Goal: Information Seeking & Learning: Find specific fact

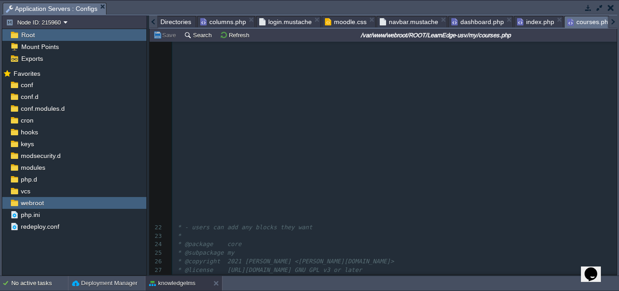
scroll to position [272, 0]
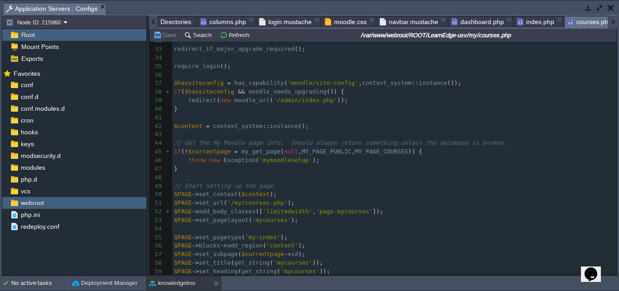
click at [166, 22] on span "Directories" at bounding box center [176, 21] width 31 height 11
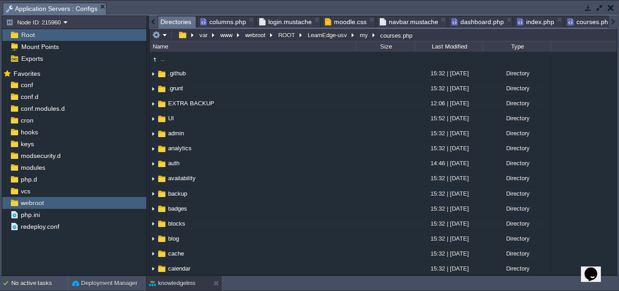
scroll to position [0, 1]
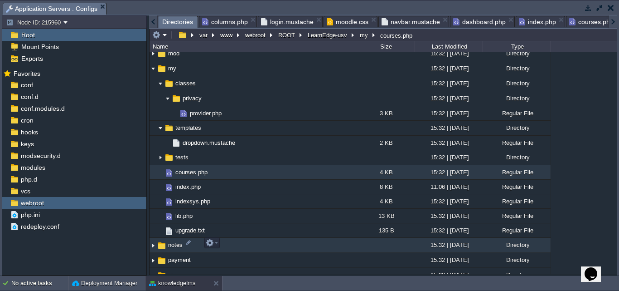
scroll to position [680, 0]
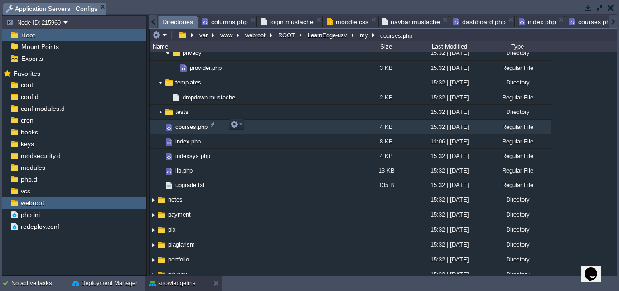
click at [185, 125] on span "courses.php" at bounding box center [191, 127] width 35 height 8
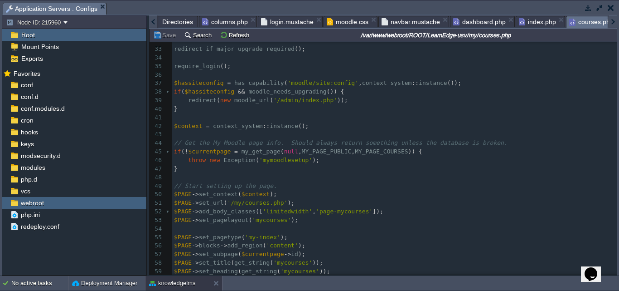
scroll to position [0, 3]
click at [199, 38] on button "Search" at bounding box center [199, 35] width 30 height 8
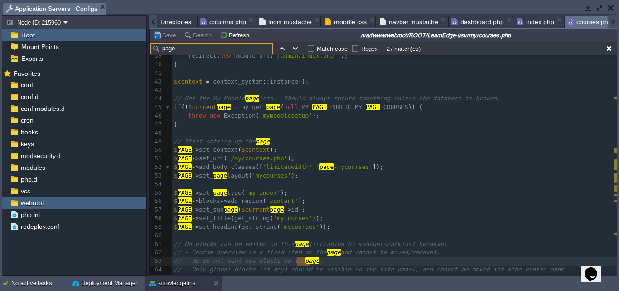
scroll to position [0, 0]
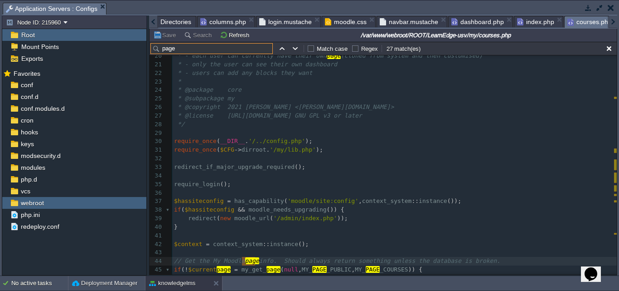
type input "page"
click at [335, 25] on span "moodle.css" at bounding box center [346, 21] width 42 height 11
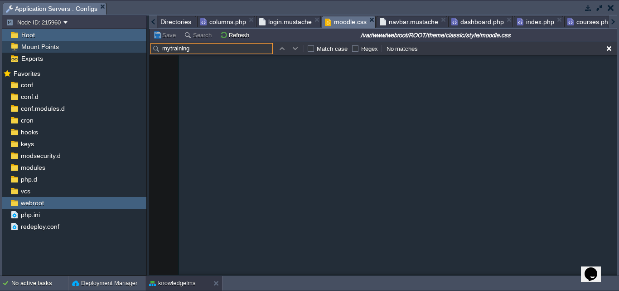
drag, startPoint x: 198, startPoint y: 51, endPoint x: 122, endPoint y: 47, distance: 76.7
click at [122, 47] on div "Node ID: 215960 Root Mount Points Exports Mark the most frequently used files a…" at bounding box center [310, 145] width 616 height 260
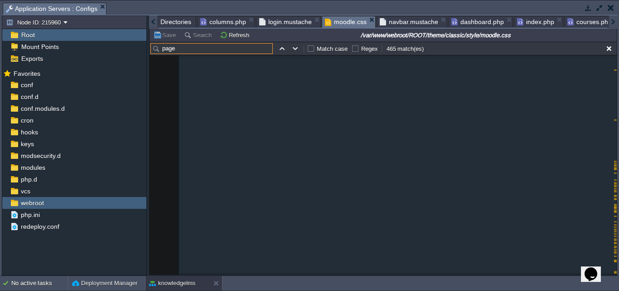
scroll to position [10906, 0]
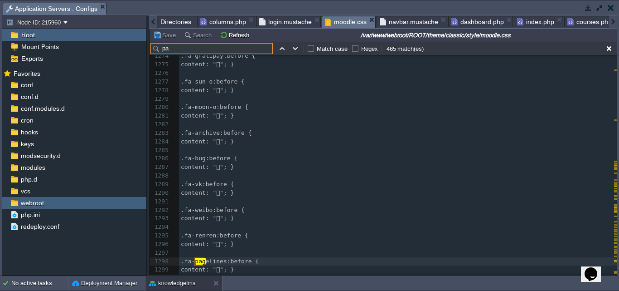
type input "p"
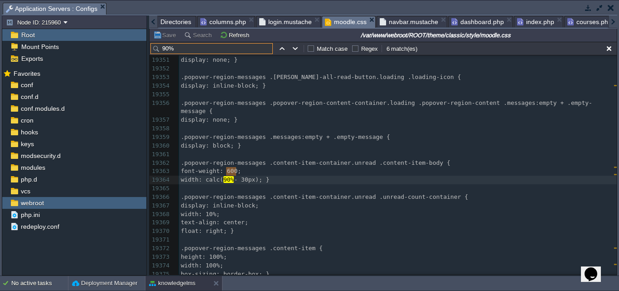
scroll to position [166015, 0]
drag, startPoint x: 185, startPoint y: 49, endPoint x: 150, endPoint y: 52, distance: 35.5
click at [150, 52] on div "90% Match case Regex 6 match(es)" at bounding box center [383, 49] width 467 height 14
paste input "#page"
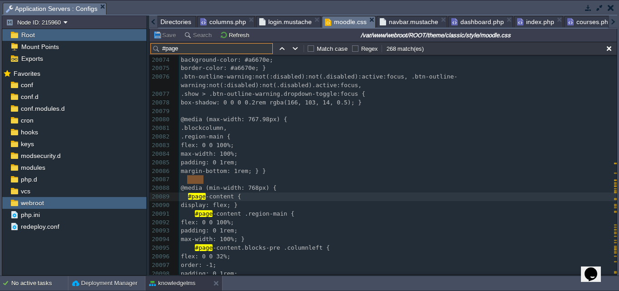
scroll to position [172474, 0]
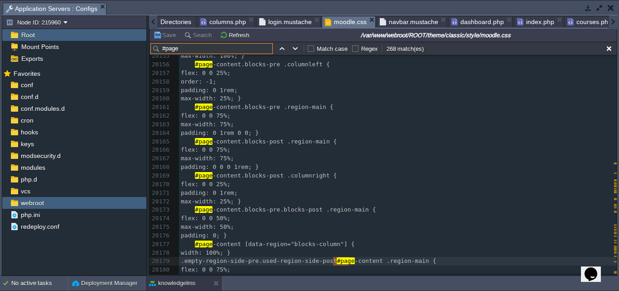
type input "#page"
click at [178, 25] on span "Directories" at bounding box center [176, 21] width 31 height 11
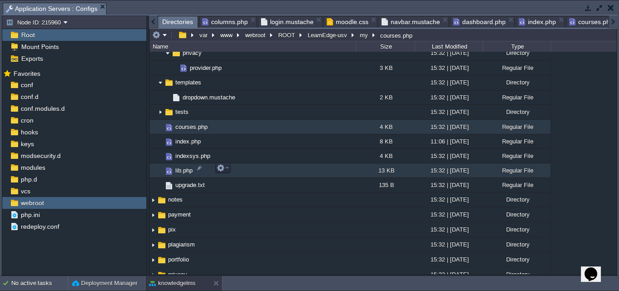
scroll to position [544, 0]
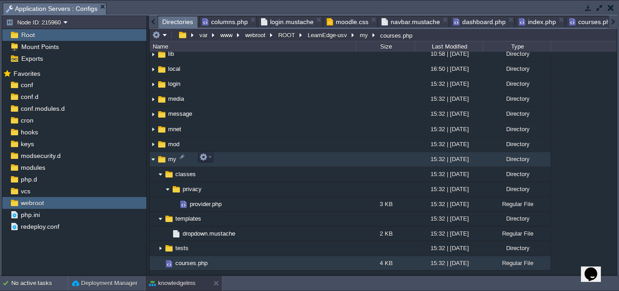
click at [155, 160] on img at bounding box center [153, 159] width 7 height 14
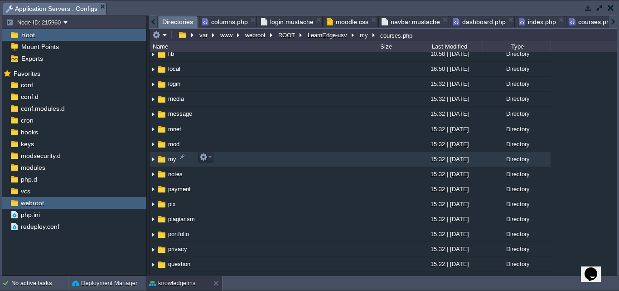
click at [154, 161] on img at bounding box center [153, 159] width 7 height 14
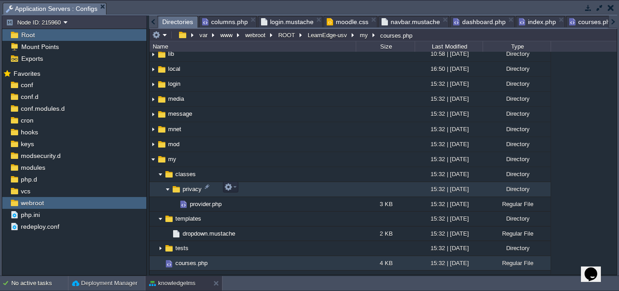
click at [167, 189] on img at bounding box center [167, 189] width 7 height 14
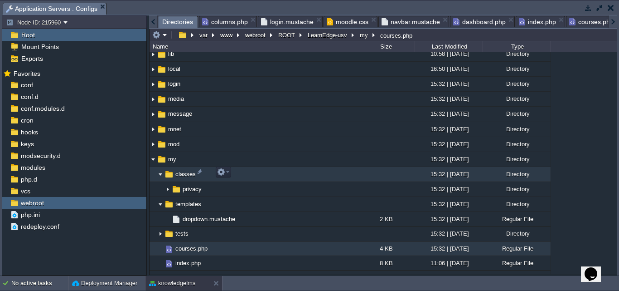
click at [161, 172] on img at bounding box center [160, 174] width 7 height 14
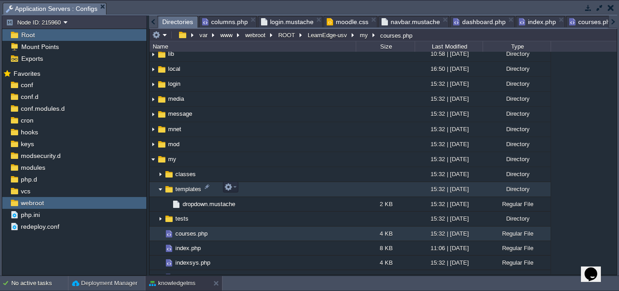
click at [161, 186] on img at bounding box center [160, 189] width 7 height 14
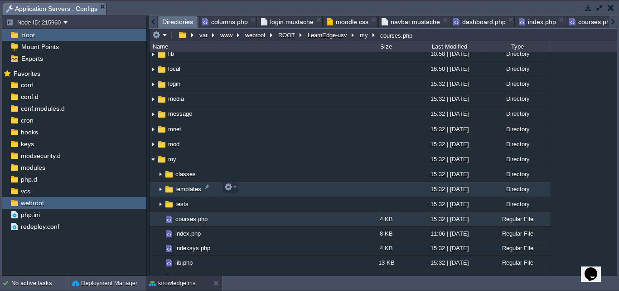
click at [161, 186] on img at bounding box center [160, 189] width 7 height 14
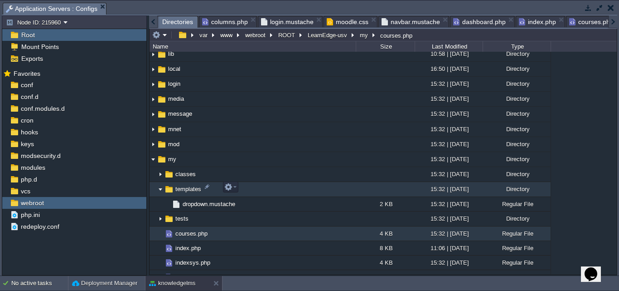
click at [161, 186] on img at bounding box center [160, 189] width 7 height 14
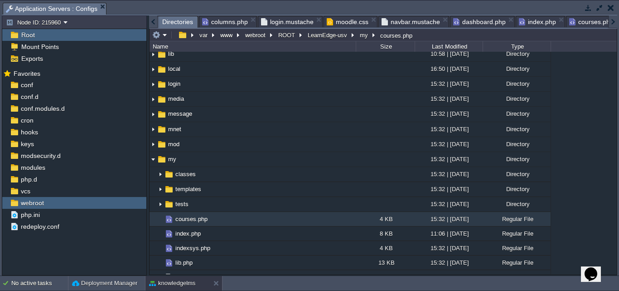
scroll to position [589, 0]
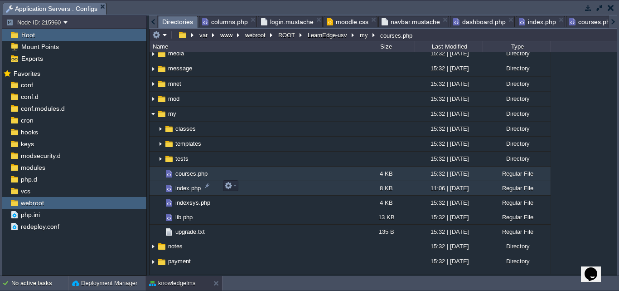
click at [185, 189] on span "index.php" at bounding box center [188, 188] width 28 height 8
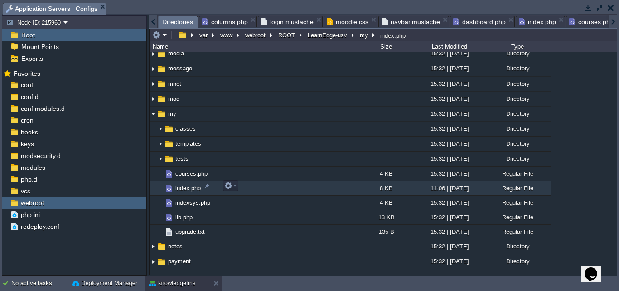
click at [185, 189] on span "index.php" at bounding box center [188, 188] width 28 height 8
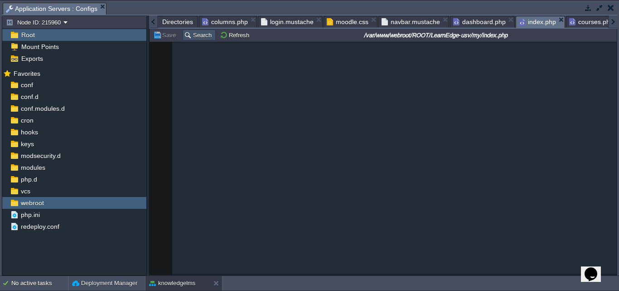
click at [195, 34] on button "Search" at bounding box center [199, 35] width 30 height 8
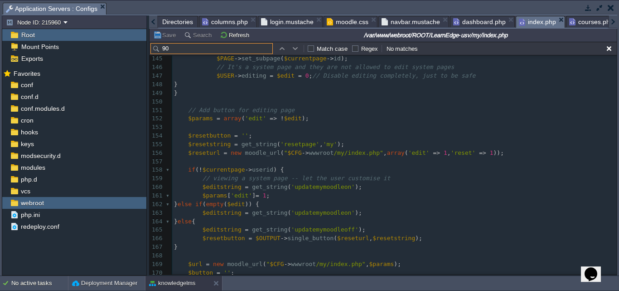
type input "9"
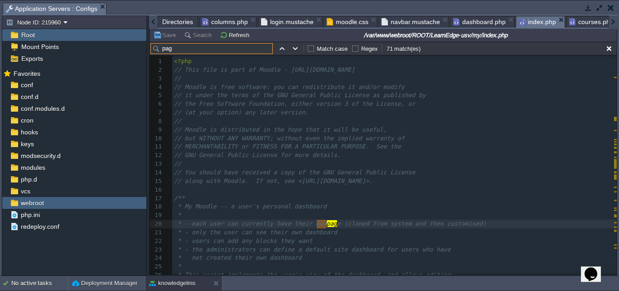
type input "page"
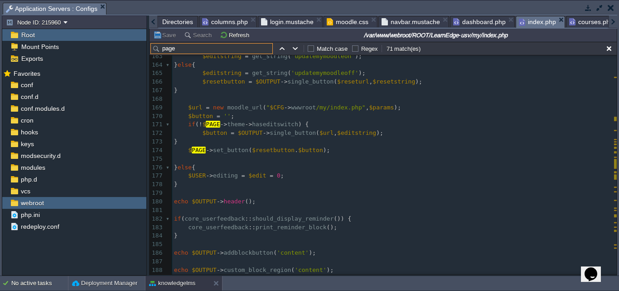
scroll to position [1459, 0]
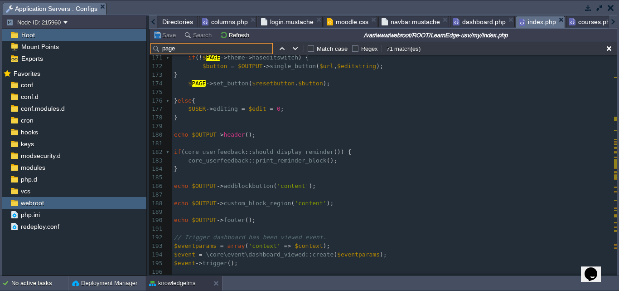
click at [168, 21] on span "Directories" at bounding box center [177, 21] width 31 height 11
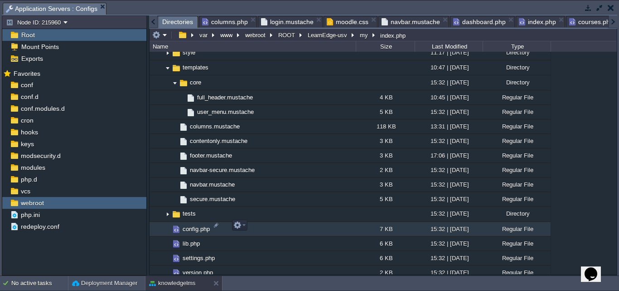
scroll to position [1134, 0]
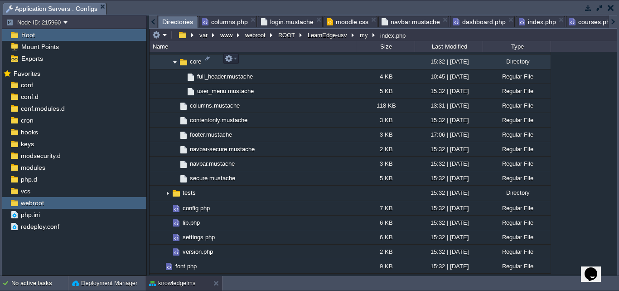
click at [176, 61] on img at bounding box center [174, 62] width 7 height 14
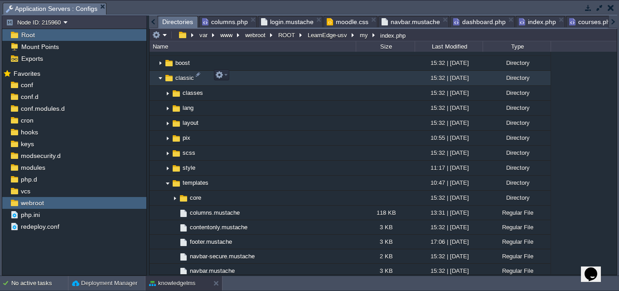
click at [161, 79] on img at bounding box center [160, 78] width 7 height 14
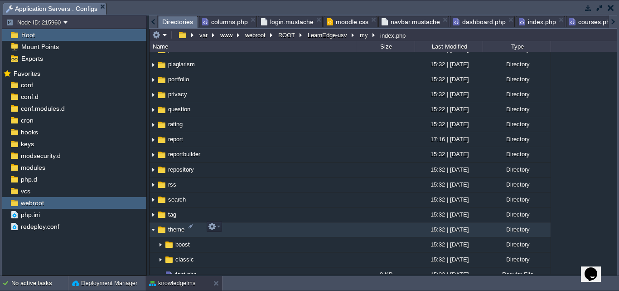
click at [154, 229] on img at bounding box center [153, 230] width 7 height 14
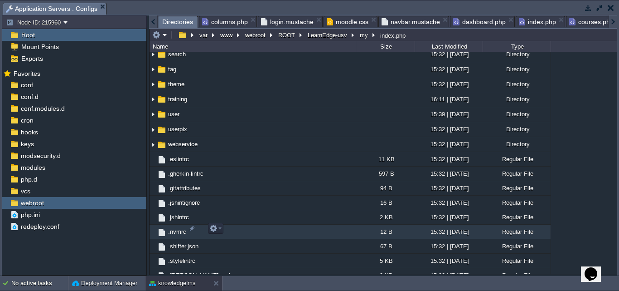
scroll to position [900, 0]
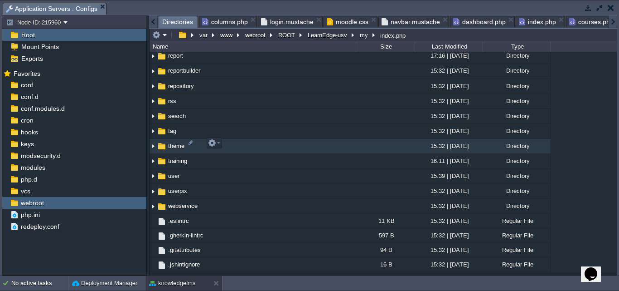
click at [152, 146] on img at bounding box center [153, 146] width 7 height 14
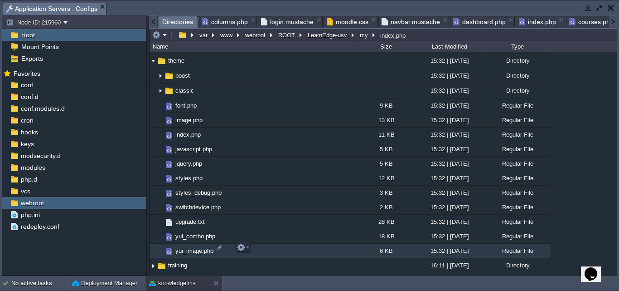
scroll to position [990, 0]
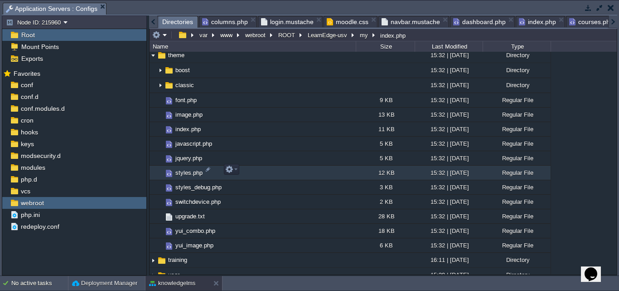
click at [177, 174] on span "styles.php" at bounding box center [189, 173] width 30 height 8
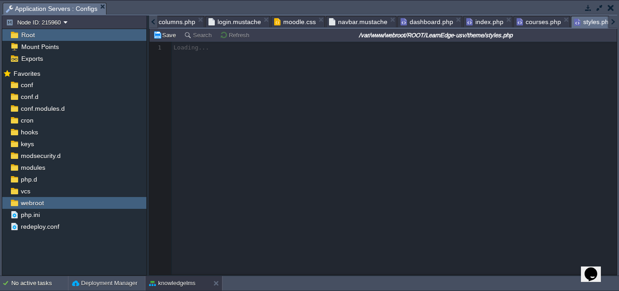
click at [278, 23] on span "moodle.css" at bounding box center [295, 21] width 42 height 11
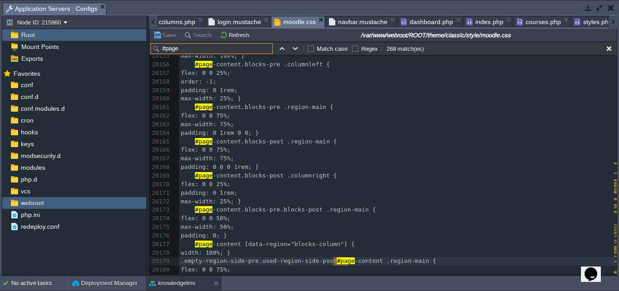
click at [194, 51] on input "#page" at bounding box center [212, 48] width 122 height 11
drag, startPoint x: 194, startPoint y: 51, endPoint x: 164, endPoint y: 49, distance: 30.0
click at [164, 49] on input "#page" at bounding box center [212, 48] width 122 height 11
drag, startPoint x: 181, startPoint y: 52, endPoint x: 161, endPoint y: 48, distance: 21.3
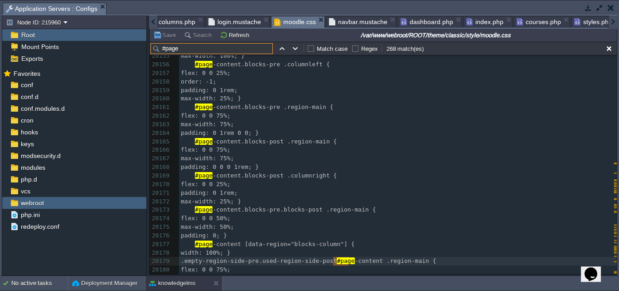
click at [161, 48] on input "#page" at bounding box center [212, 48] width 122 height 11
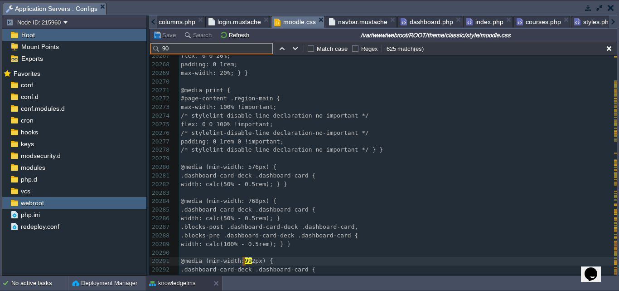
scroll to position [958, 0]
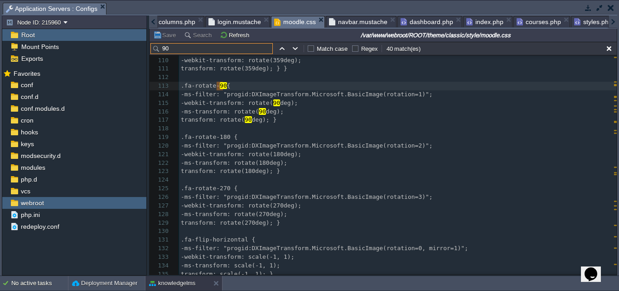
type input "90%"
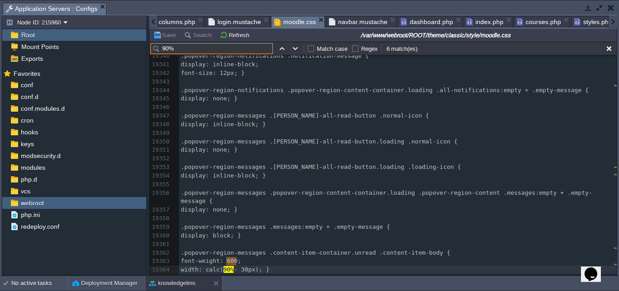
scroll to position [23418, 0]
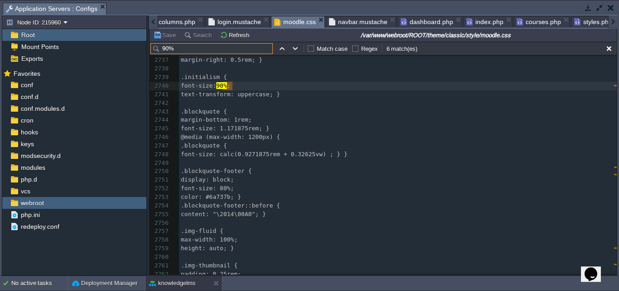
click at [575, 20] on span "styles.php" at bounding box center [594, 21] width 38 height 11
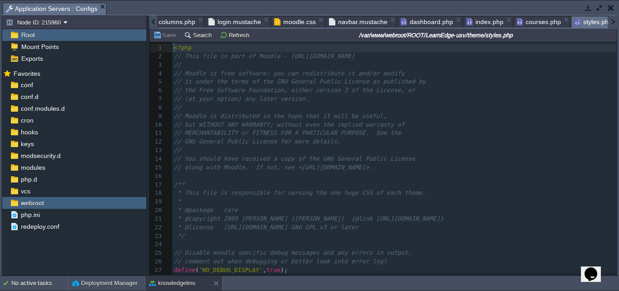
scroll to position [3, 0]
click at [194, 38] on button "Search" at bounding box center [199, 35] width 30 height 8
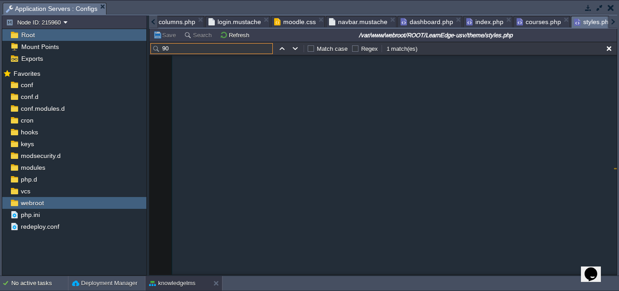
scroll to position [1210, 0]
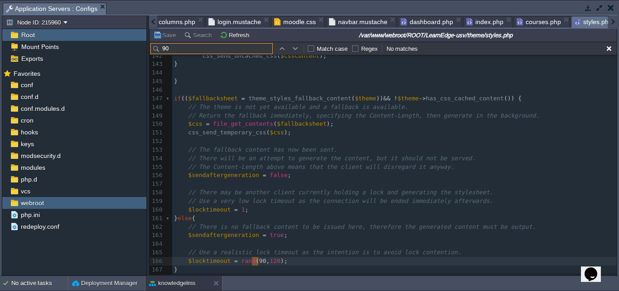
type input "9"
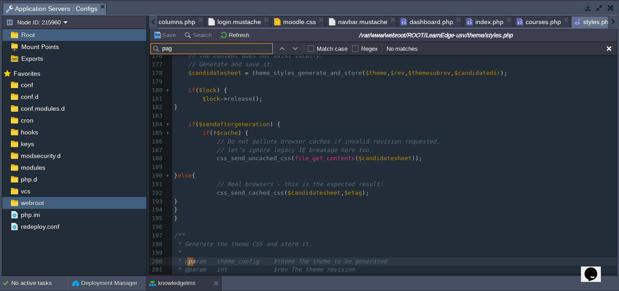
type input "page"
click at [180, 21] on span "columns.php" at bounding box center [173, 21] width 46 height 11
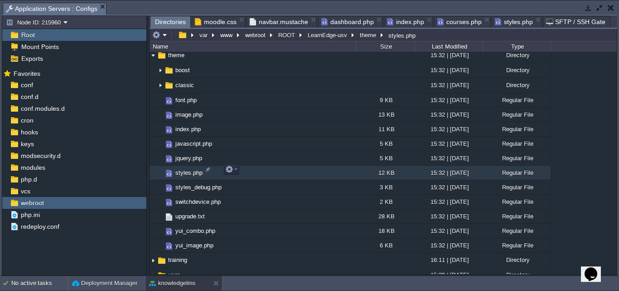
click at [185, 173] on span "styles.php" at bounding box center [189, 173] width 30 height 8
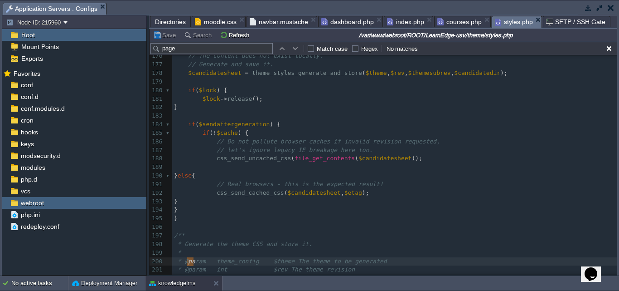
click at [170, 25] on span "Directories" at bounding box center [170, 21] width 31 height 11
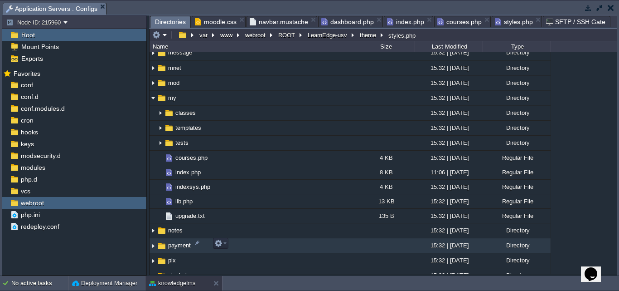
scroll to position [582, 0]
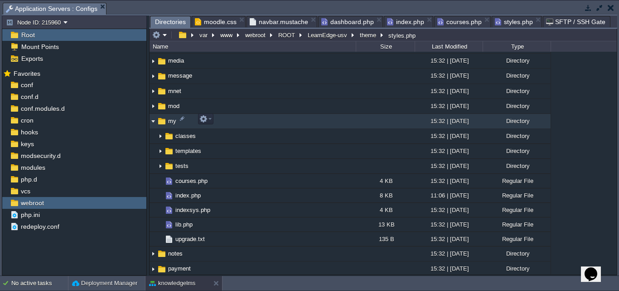
click at [151, 121] on img at bounding box center [153, 121] width 7 height 14
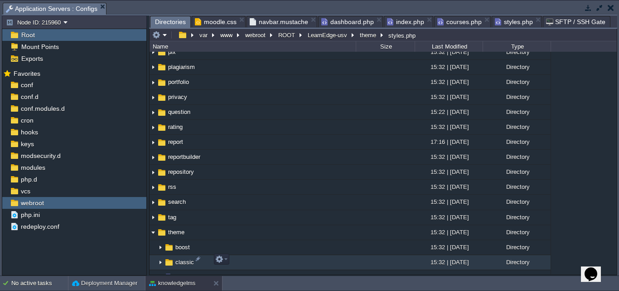
scroll to position [718, 0]
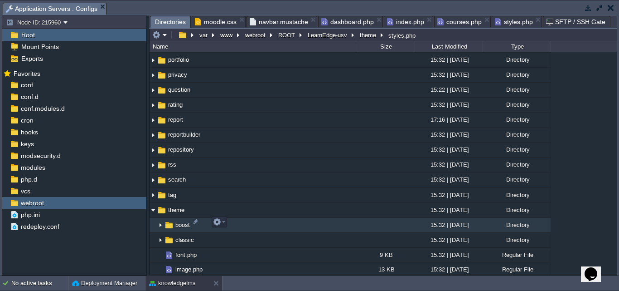
click at [160, 226] on img at bounding box center [160, 225] width 7 height 14
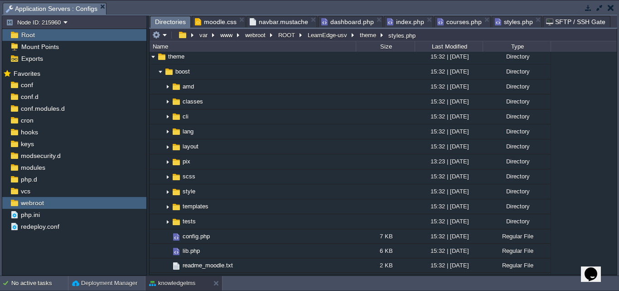
scroll to position [945, 0]
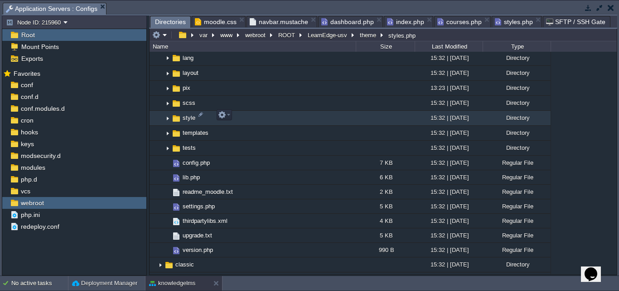
click at [167, 117] on img at bounding box center [167, 118] width 7 height 14
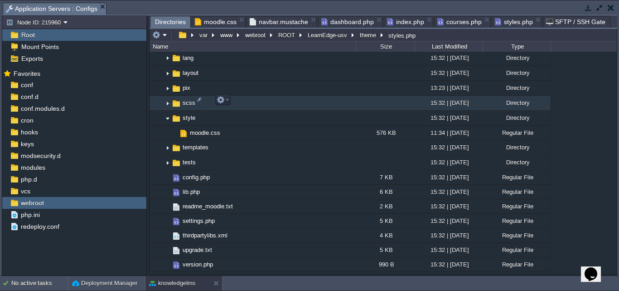
click at [166, 100] on img at bounding box center [167, 103] width 7 height 14
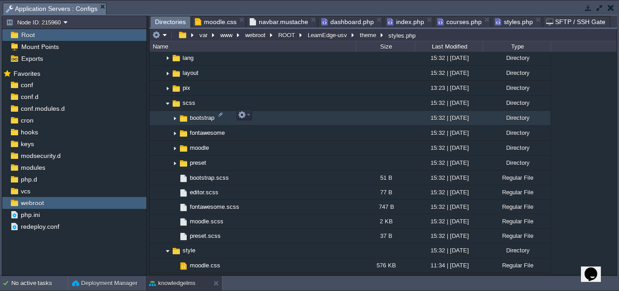
click at [173, 114] on img at bounding box center [174, 118] width 7 height 14
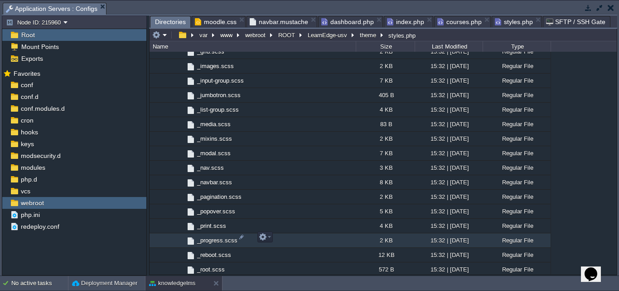
scroll to position [1308, 0]
